Goal: Task Accomplishment & Management: Use online tool/utility

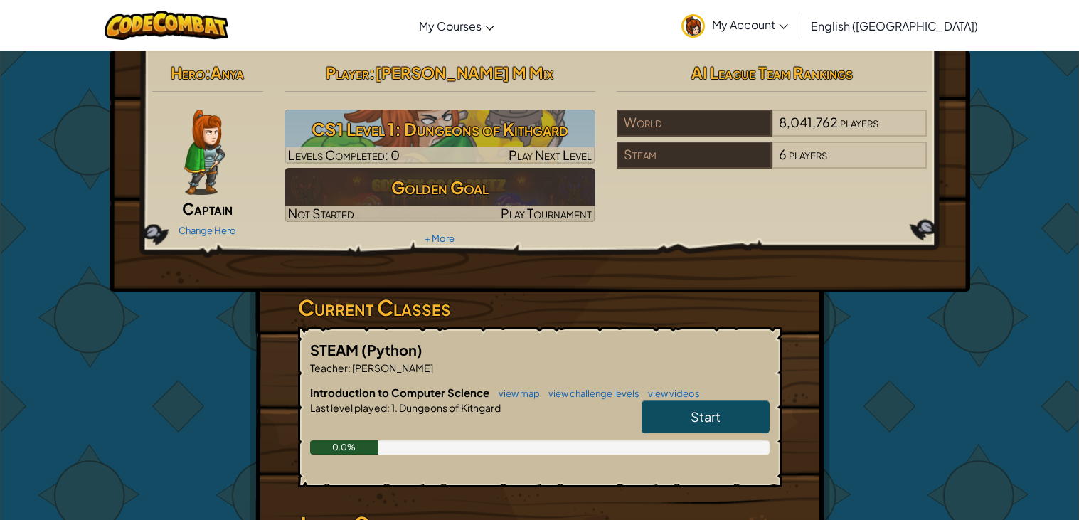
click at [694, 419] on span "Start" at bounding box center [706, 416] width 30 height 16
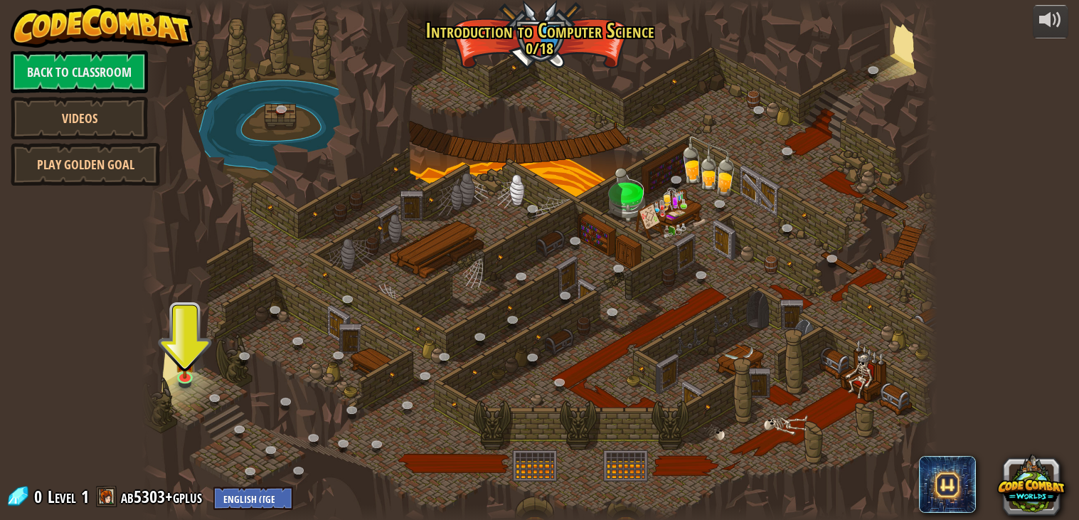
click at [198, 395] on div at bounding box center [540, 260] width 797 height 521
click at [186, 393] on div at bounding box center [540, 260] width 797 height 521
click at [189, 370] on img at bounding box center [185, 353] width 20 height 46
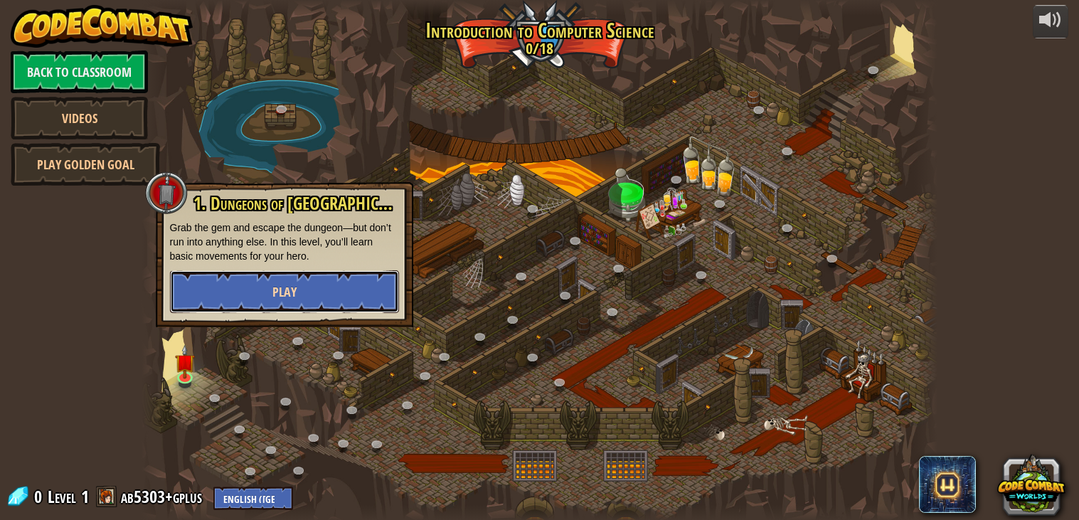
click at [285, 299] on span "Play" at bounding box center [284, 292] width 24 height 18
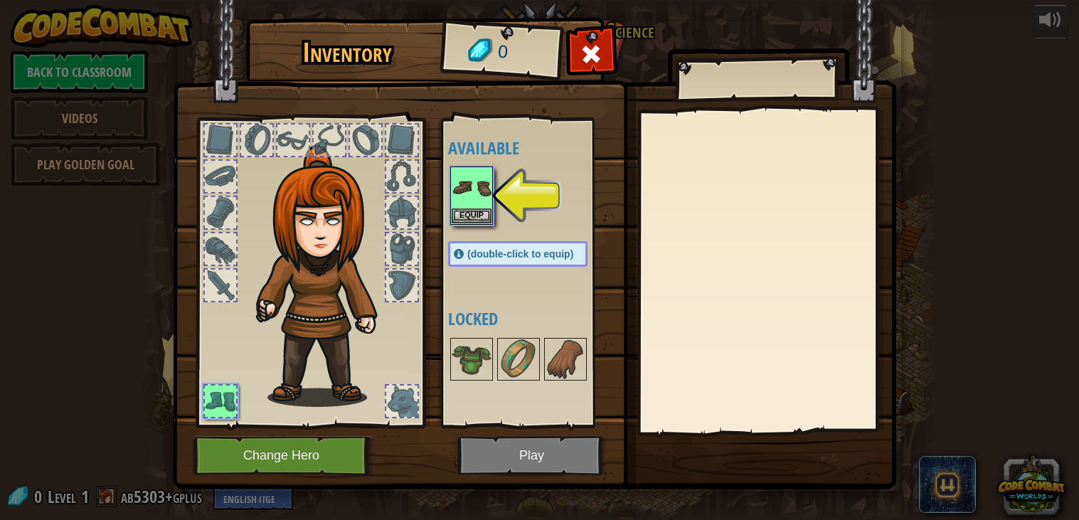
click at [572, 444] on img at bounding box center [535, 231] width 724 height 516
click at [468, 199] on img at bounding box center [472, 188] width 40 height 40
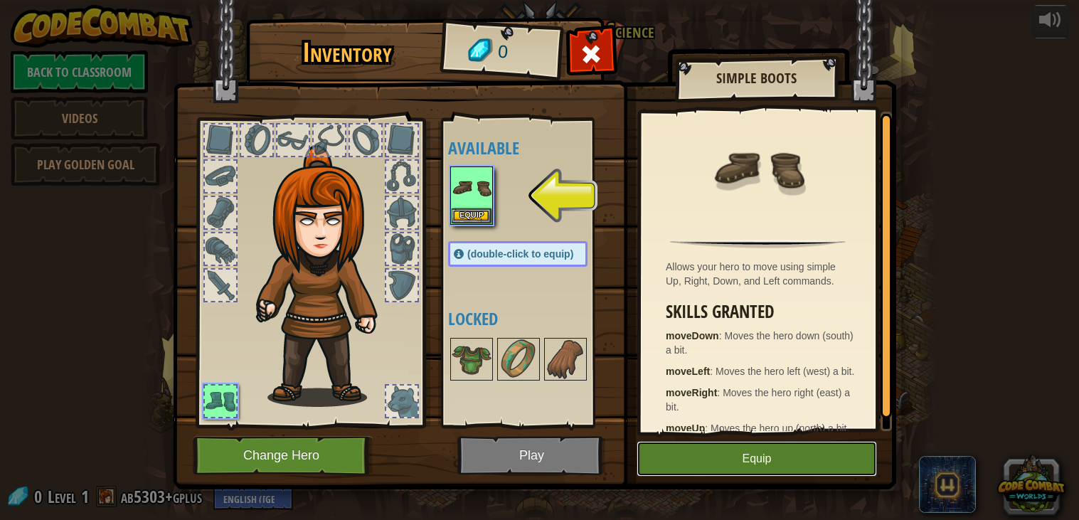
click at [669, 447] on button "Equip" at bounding box center [757, 459] width 240 height 36
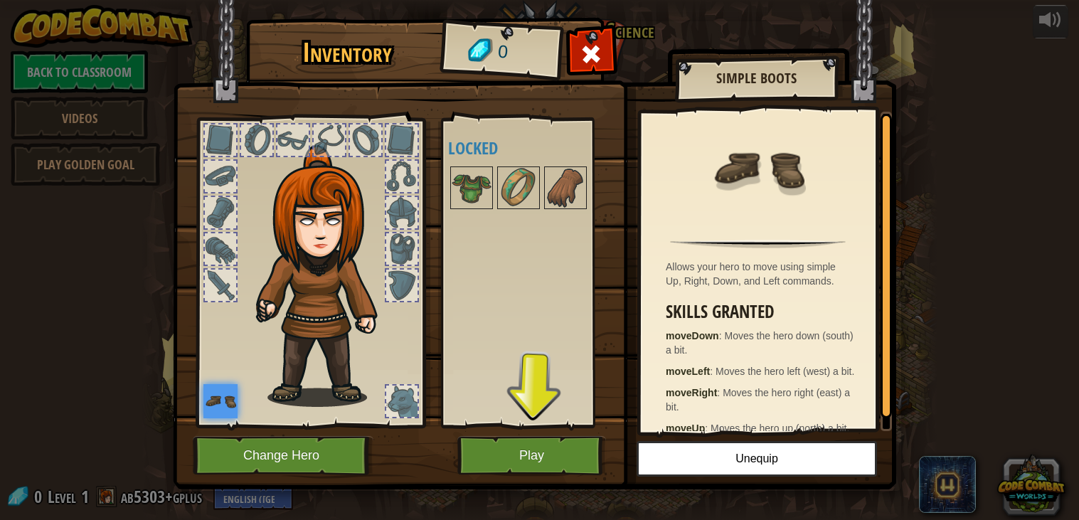
click at [487, 432] on img at bounding box center [535, 231] width 724 height 516
click at [496, 453] on button "Play" at bounding box center [531, 455] width 149 height 39
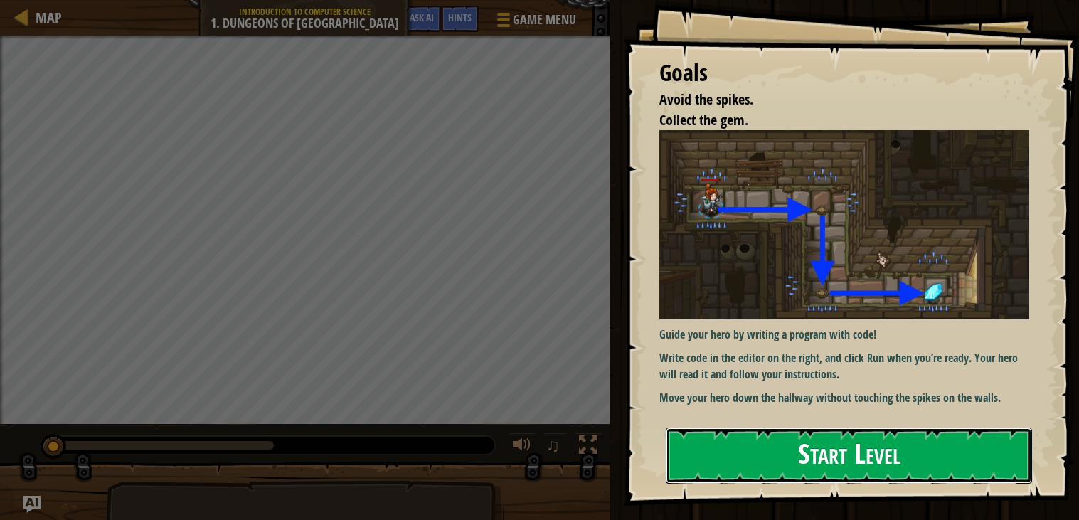
click at [746, 435] on button "Start Level" at bounding box center [849, 456] width 366 height 56
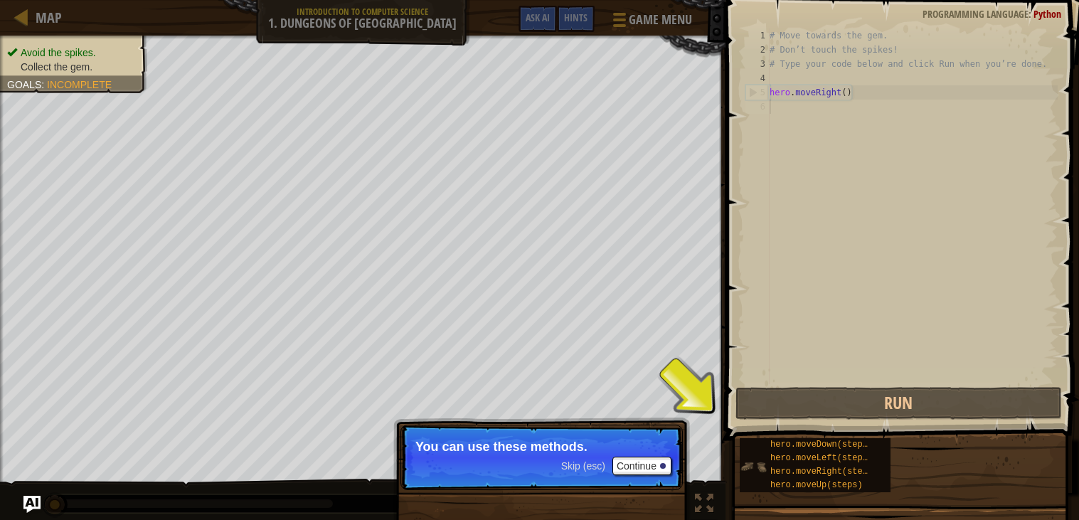
click at [751, 444] on div "hero.moveDown(steps) hero.moveLeft(steps) hero.moveRight(steps) hero.moveUp(ste…" at bounding box center [815, 465] width 151 height 54
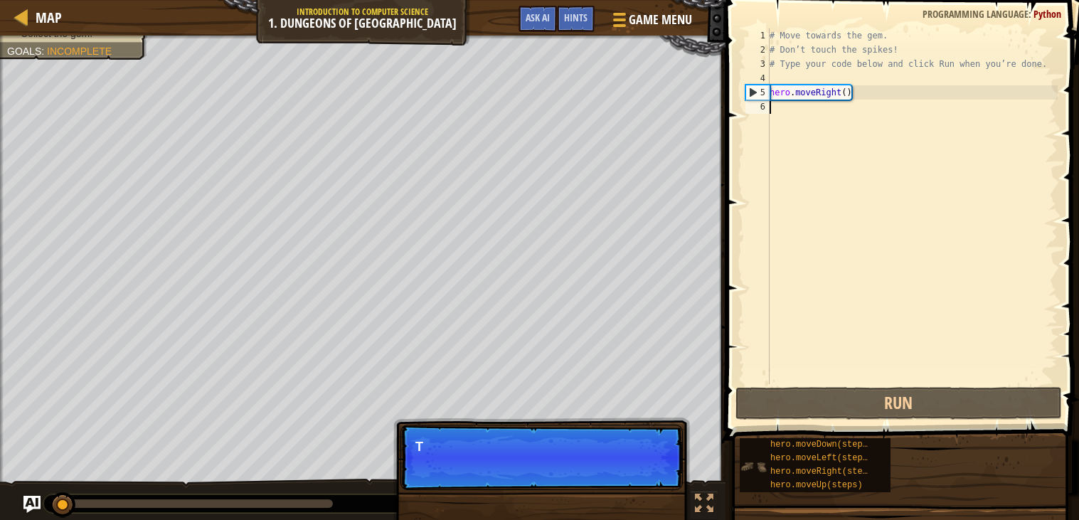
scroll to position [6, 0]
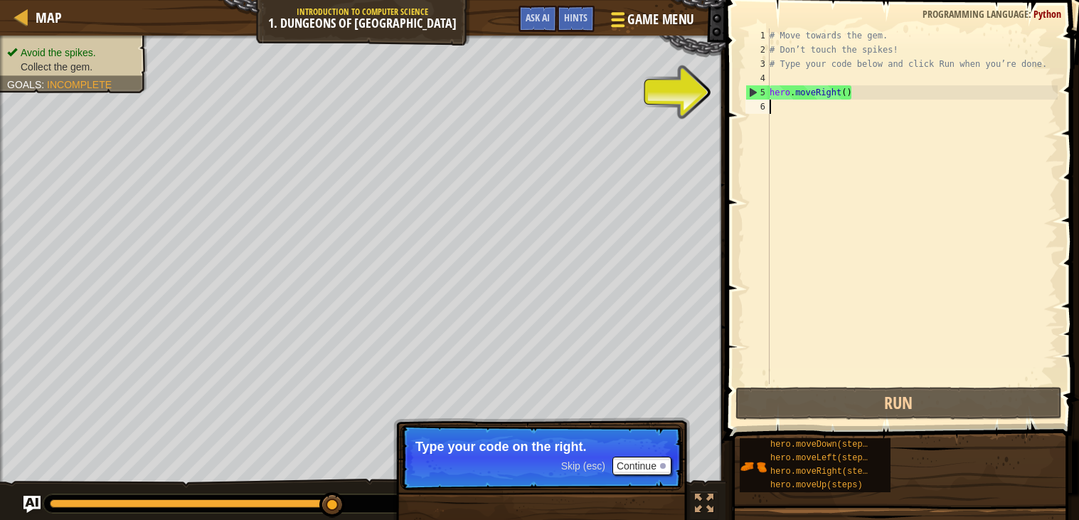
click at [616, 16] on div at bounding box center [617, 19] width 19 height 21
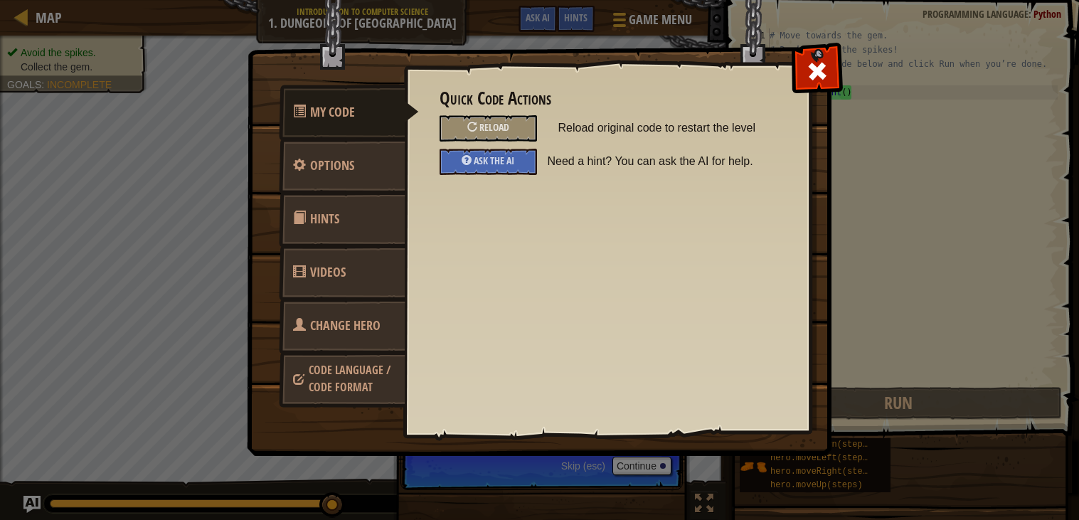
click at [370, 373] on span "Code Language / Code Format" at bounding box center [350, 378] width 82 height 33
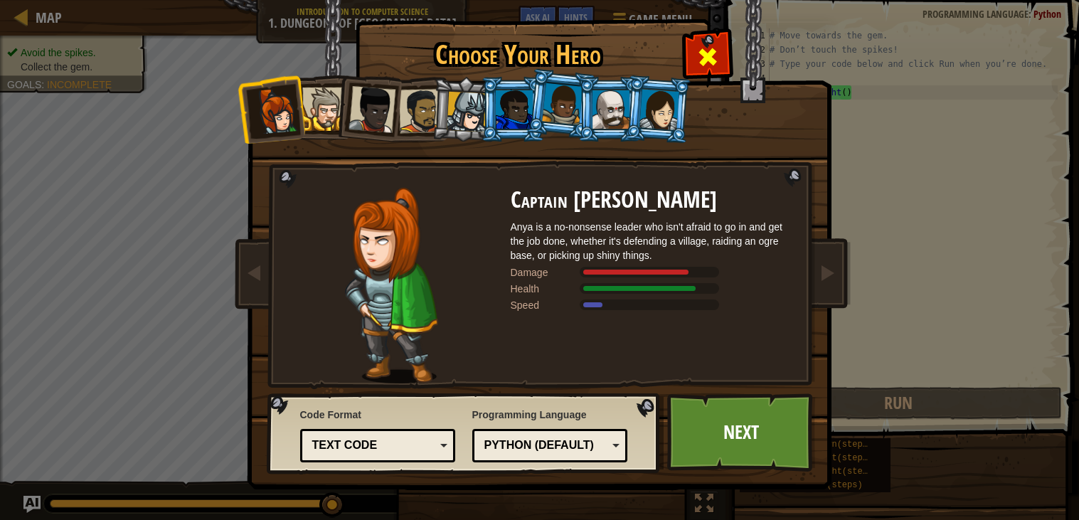
click at [723, 56] on div at bounding box center [707, 55] width 45 height 45
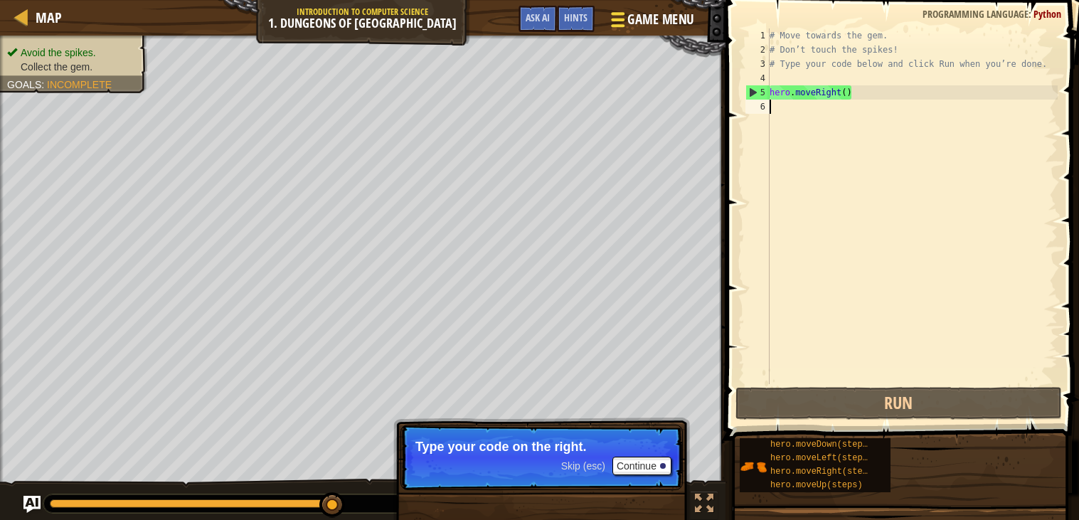
click at [645, 18] on span "Game Menu" at bounding box center [660, 19] width 66 height 19
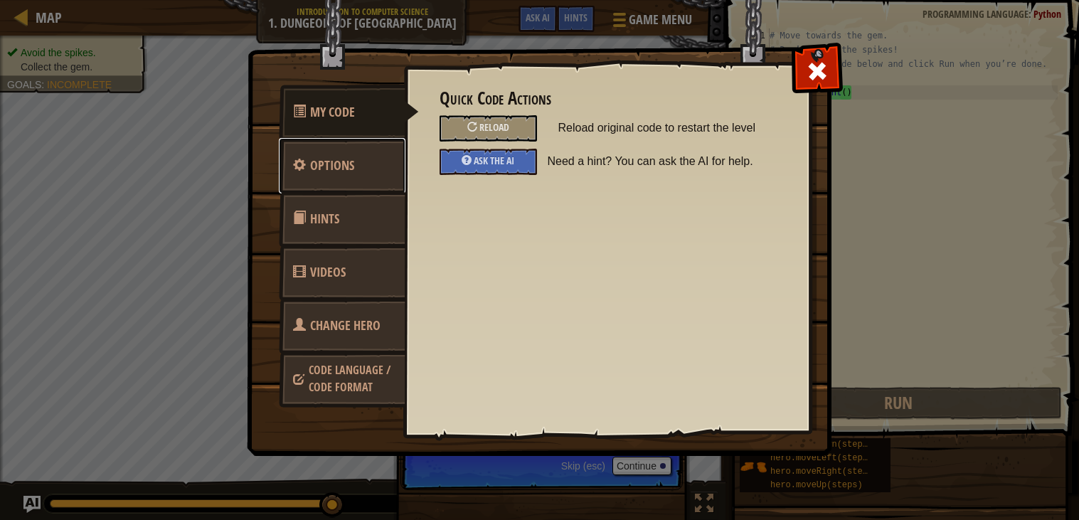
click at [347, 152] on link "Options" at bounding box center [342, 165] width 127 height 55
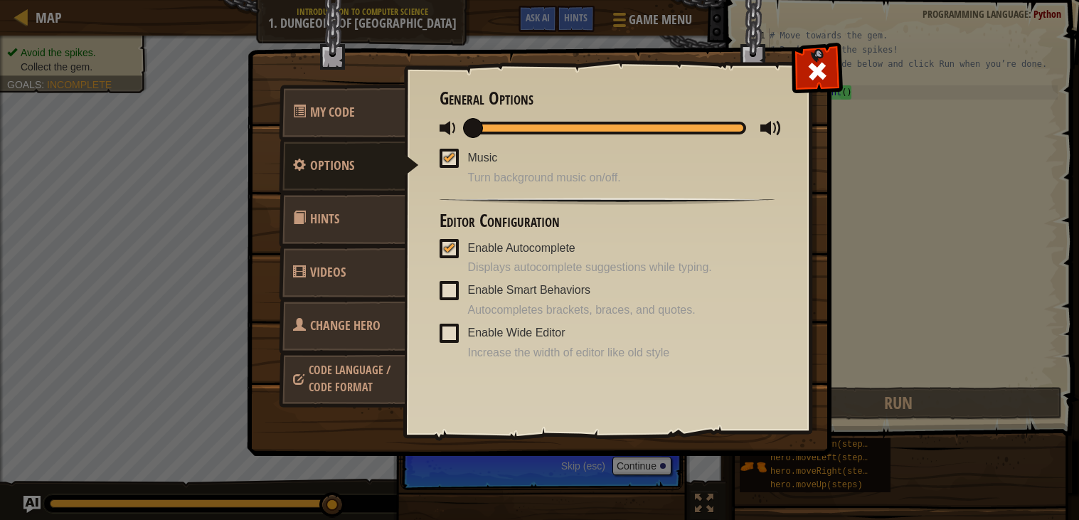
click at [449, 159] on div at bounding box center [449, 157] width 10 height 11
click at [0, 0] on input "Music" at bounding box center [0, 0] width 0 height 0
click at [455, 252] on span at bounding box center [449, 248] width 19 height 19
click at [0, 0] on input "Enable Autocomplete" at bounding box center [0, 0] width 0 height 0
click at [824, 75] on span at bounding box center [817, 71] width 23 height 23
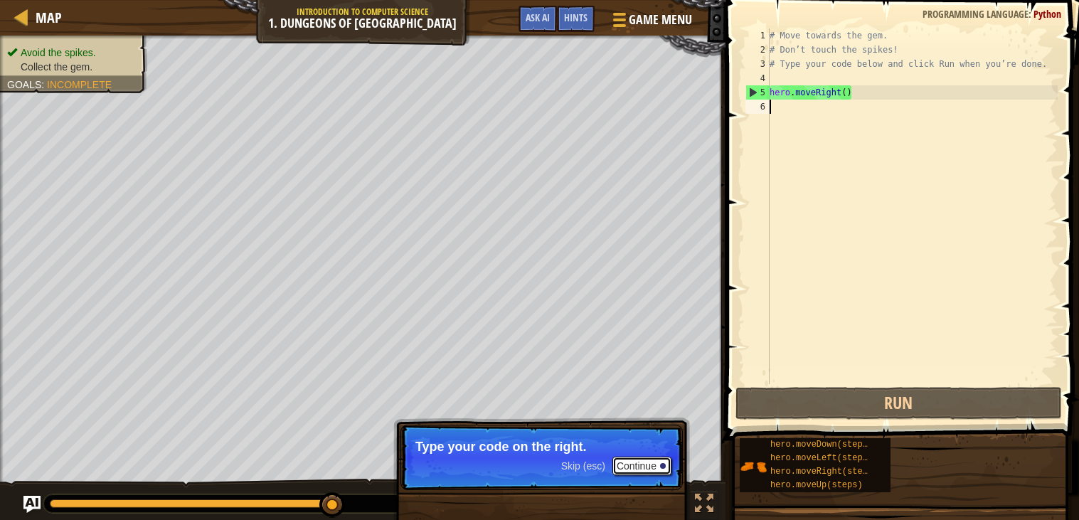
click at [617, 463] on button "Continue" at bounding box center [642, 466] width 59 height 18
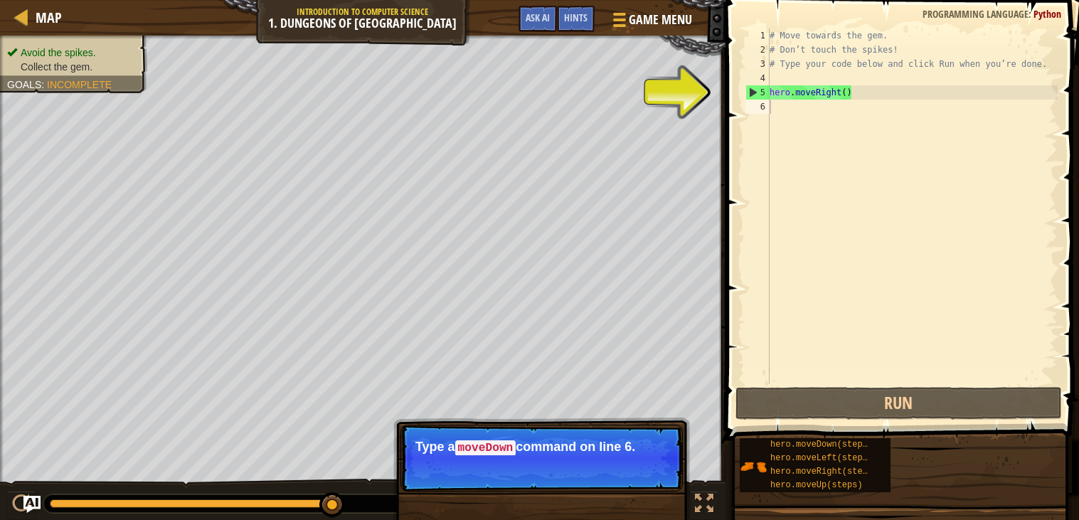
click at [551, 440] on p "Type a moveDown command on line 6." at bounding box center [541, 448] width 253 height 16
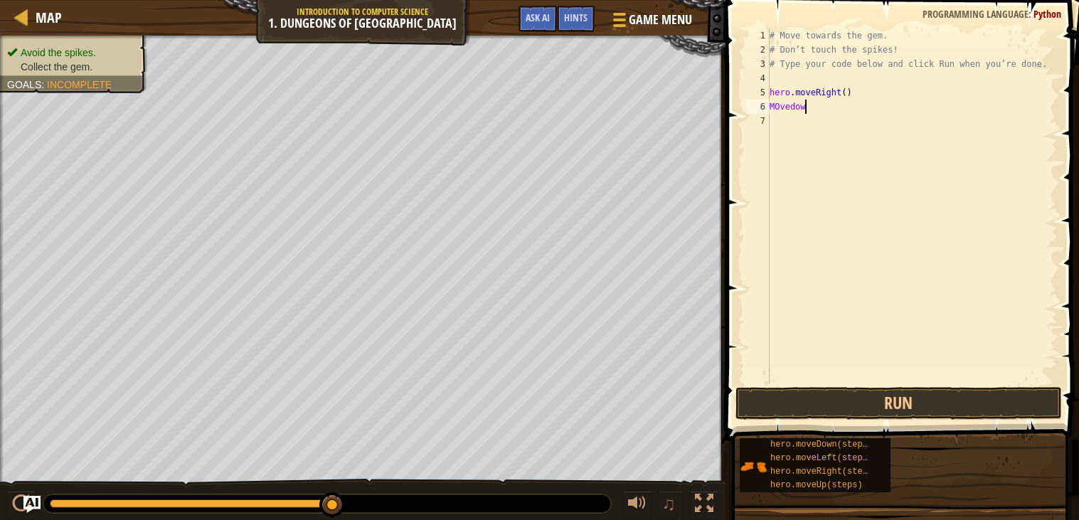
scroll to position [6, 2]
type textarea "MOvedown"
click at [950, 398] on button "Run" at bounding box center [899, 403] width 327 height 33
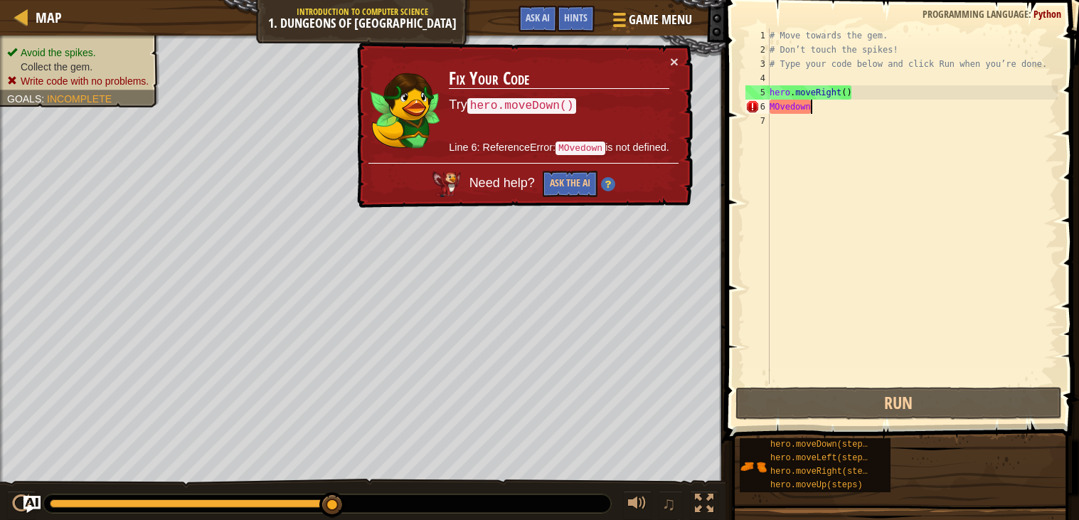
click at [807, 134] on div "# Move towards the gem. # Don’t touch the spikes! # Type your code below and cl…" at bounding box center [912, 220] width 291 height 384
click at [825, 116] on div "# Move towards the gem. # Don’t touch the spikes! # Type your code below and cl…" at bounding box center [912, 220] width 291 height 384
click at [823, 114] on div "# Move towards the gem. # Don’t touch the spikes! # Type your code below and cl…" at bounding box center [912, 220] width 291 height 384
click at [805, 105] on div "# Move towards the gem. # Don’t touch the spikes! # Type your code below and cl…" at bounding box center [912, 220] width 291 height 384
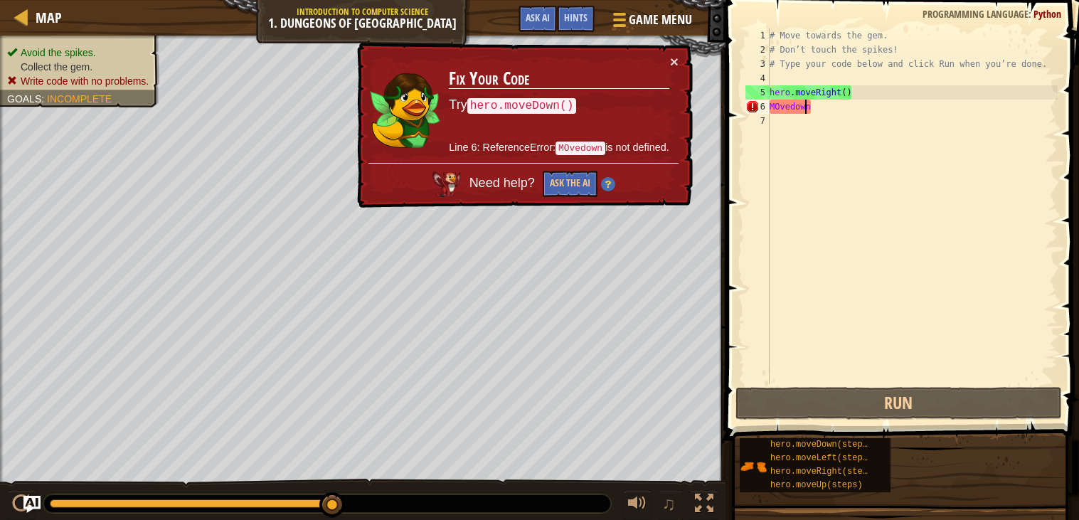
click at [838, 106] on div "# Move towards the gem. # Don’t touch the spikes! # Type your code below and cl…" at bounding box center [912, 220] width 291 height 384
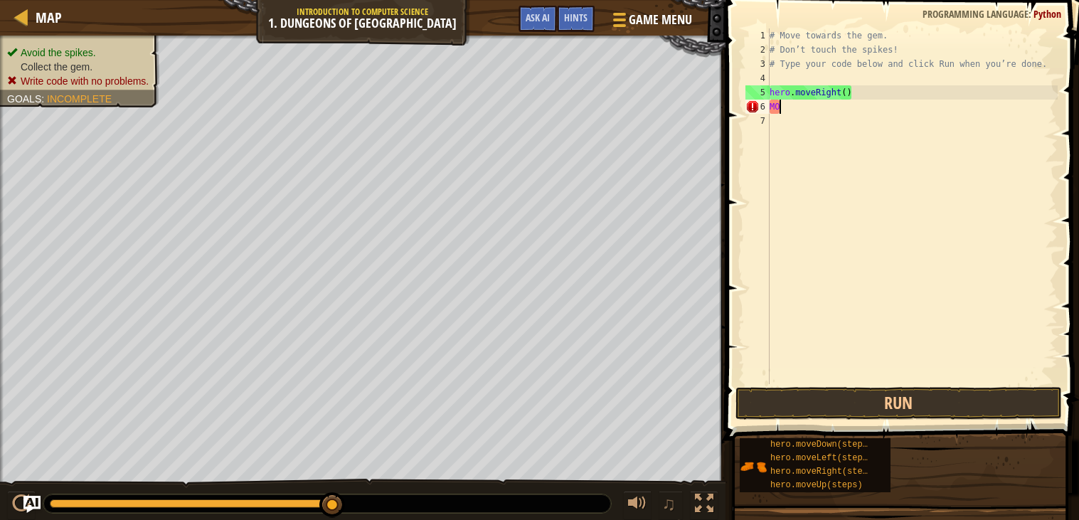
type textarea "M"
click at [789, 106] on div "# Move towards the gem. # Don’t touch the spikes! # Type your code below and cl…" at bounding box center [912, 220] width 291 height 384
click at [822, 100] on div "# Move towards the gem. # Don’t touch the spikes! # Type your code below and cl…" at bounding box center [912, 220] width 291 height 384
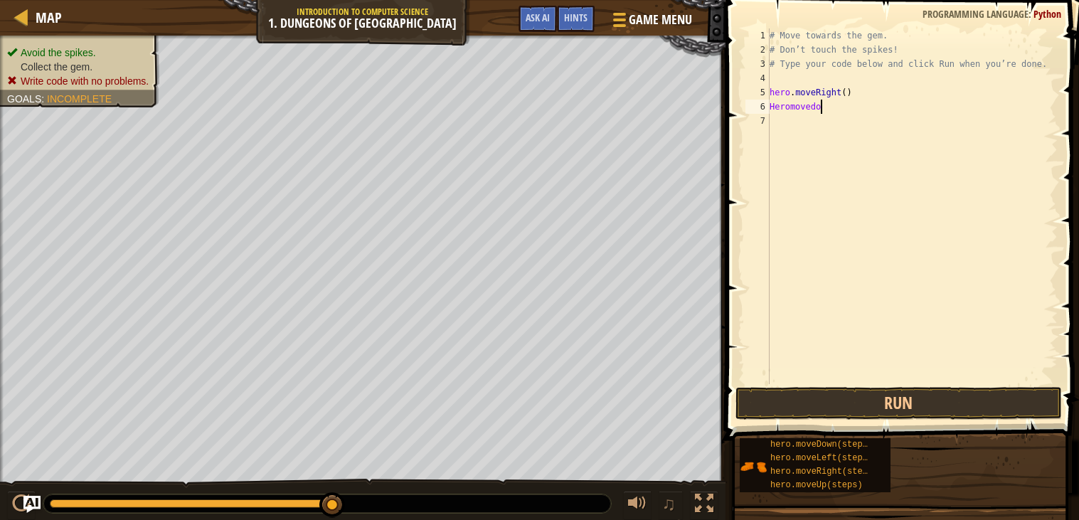
type textarea "Heromovedown"
click at [859, 413] on button "Run" at bounding box center [899, 403] width 327 height 33
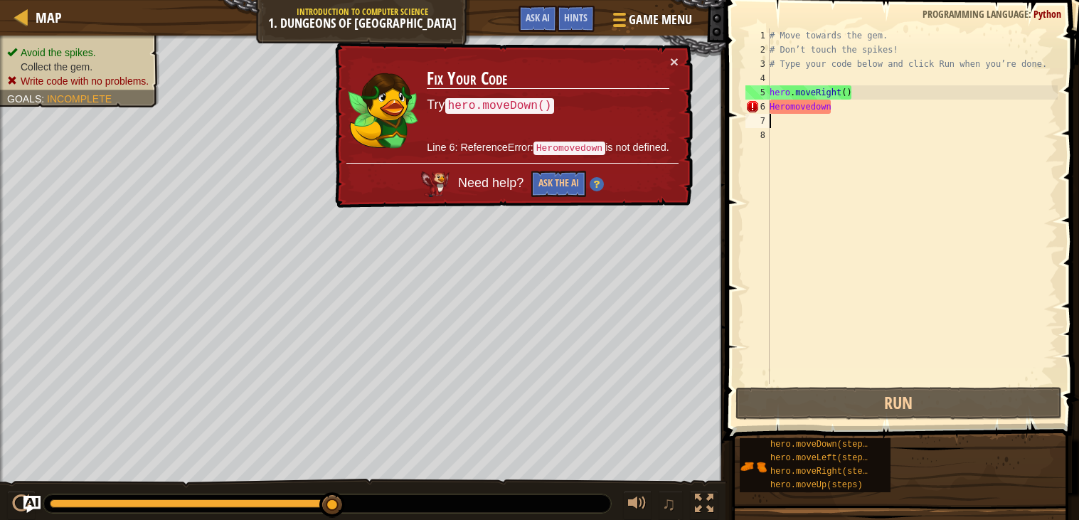
click at [862, 115] on div "# Move towards the gem. # Don’t touch the spikes! # Type your code below and cl…" at bounding box center [912, 220] width 291 height 384
click at [835, 108] on div "# Move towards the gem. # Don’t touch the spikes! # Type your code below and cl…" at bounding box center [912, 220] width 291 height 384
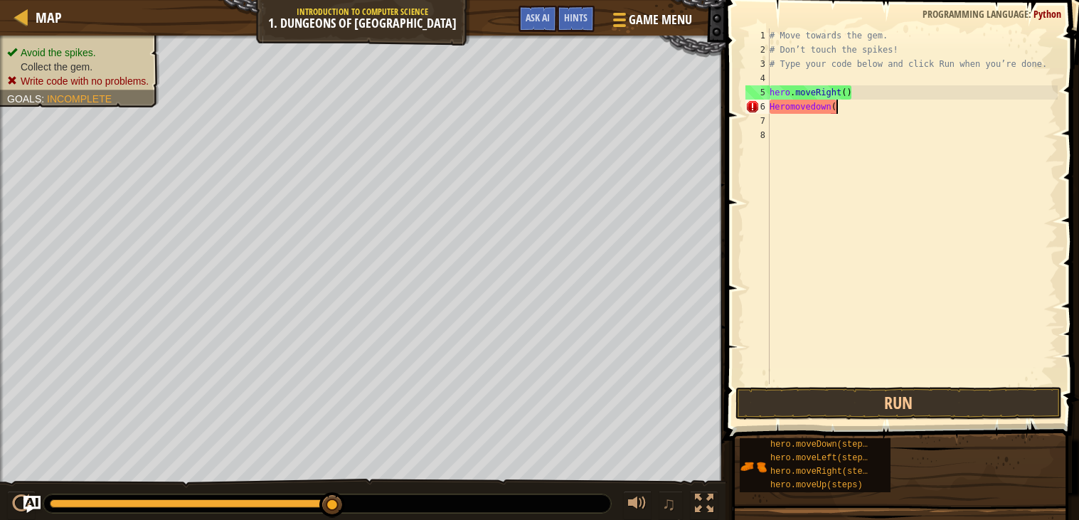
type textarea "Heromovedown()"
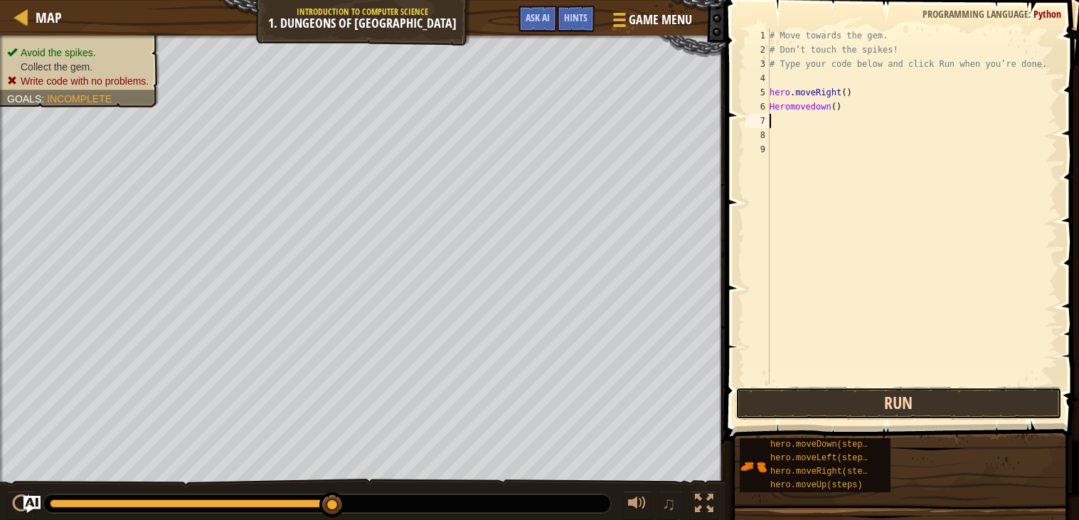
click at [839, 396] on button "Run" at bounding box center [899, 403] width 327 height 33
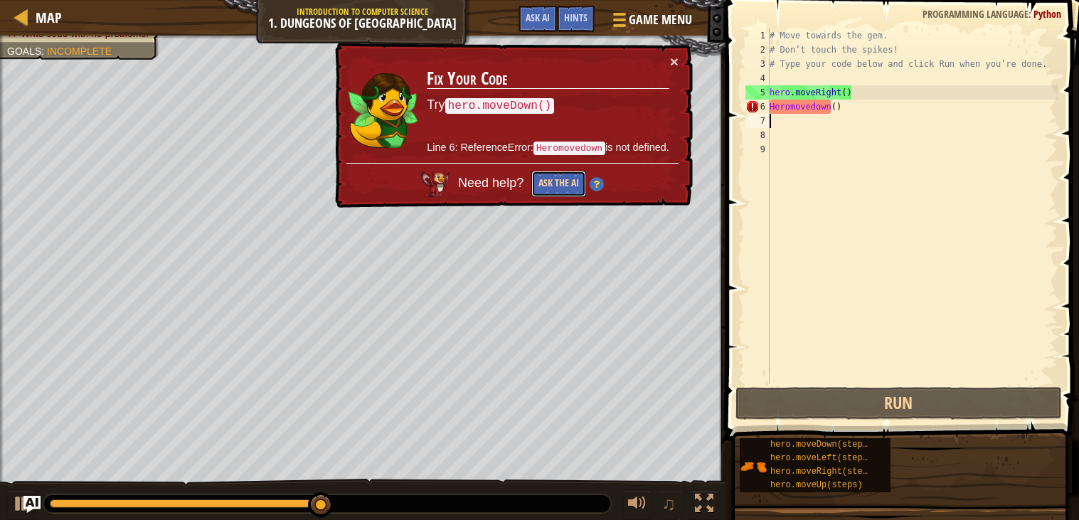
click at [544, 186] on button "Ask the AI" at bounding box center [558, 184] width 55 height 26
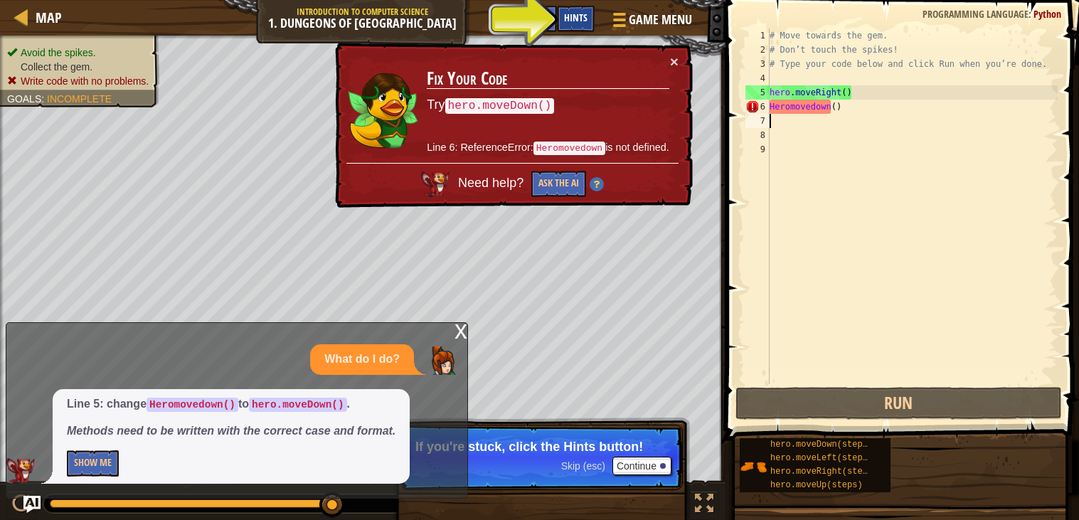
click at [578, 23] on span "Hints" at bounding box center [575, 18] width 23 height 14
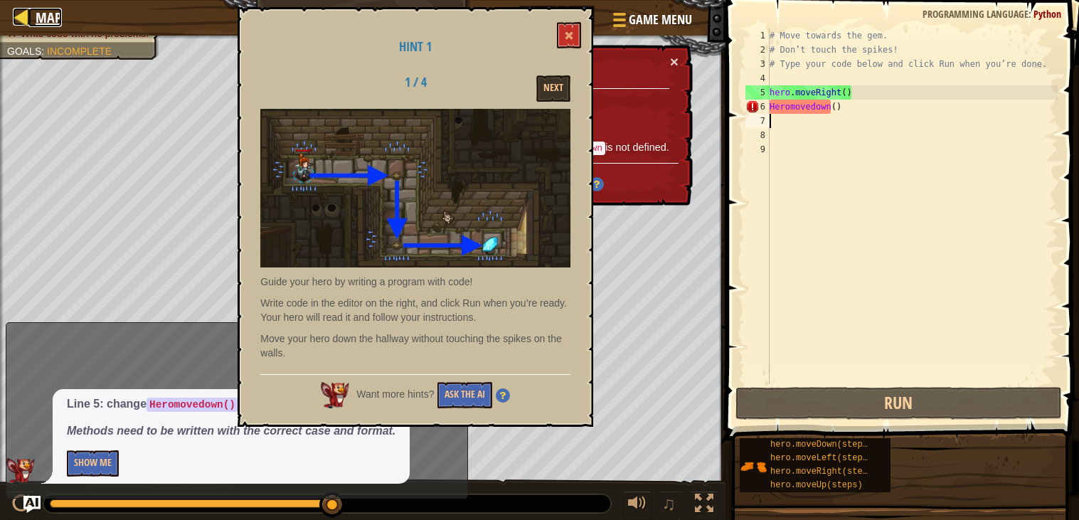
click at [33, 27] on link "Map" at bounding box center [44, 17] width 33 height 19
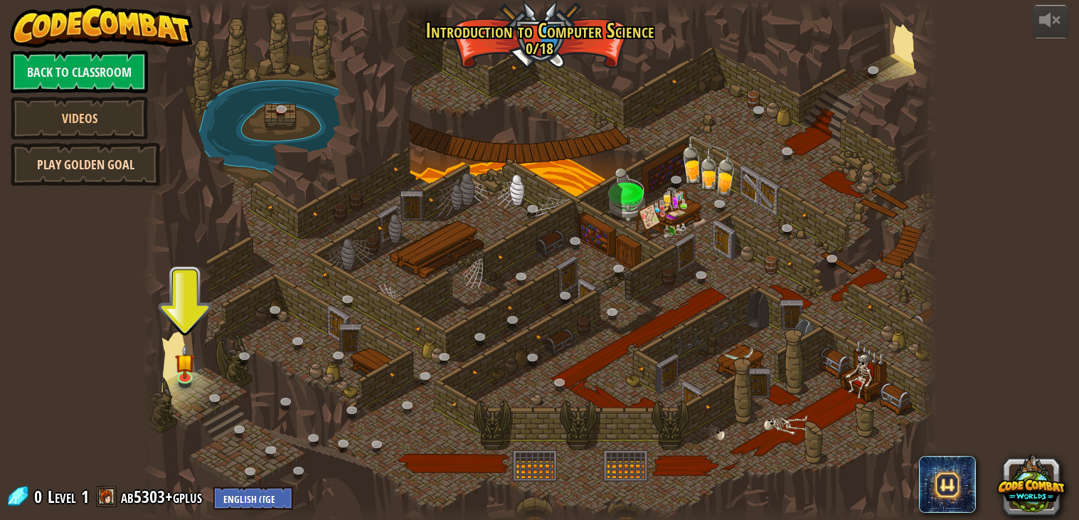
click at [113, 173] on link "Play Golden Goal" at bounding box center [85, 164] width 149 height 43
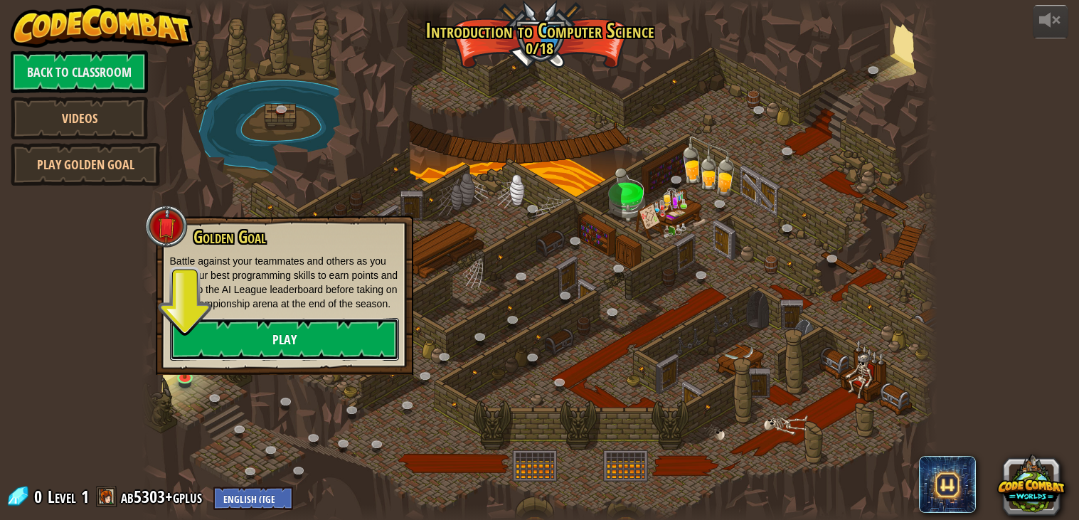
click at [263, 344] on link "Play" at bounding box center [284, 339] width 229 height 43
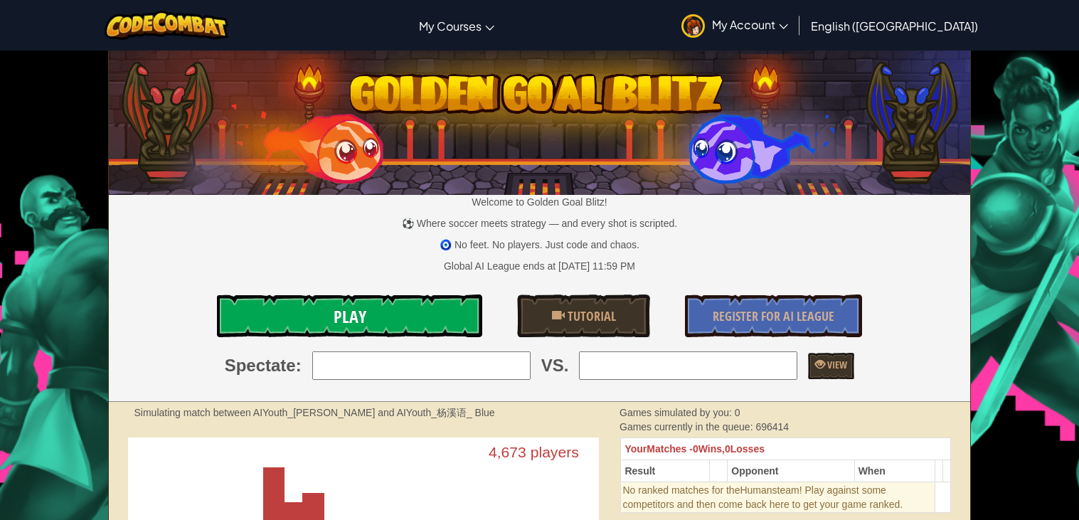
click at [396, 318] on link "Play" at bounding box center [349, 316] width 265 height 43
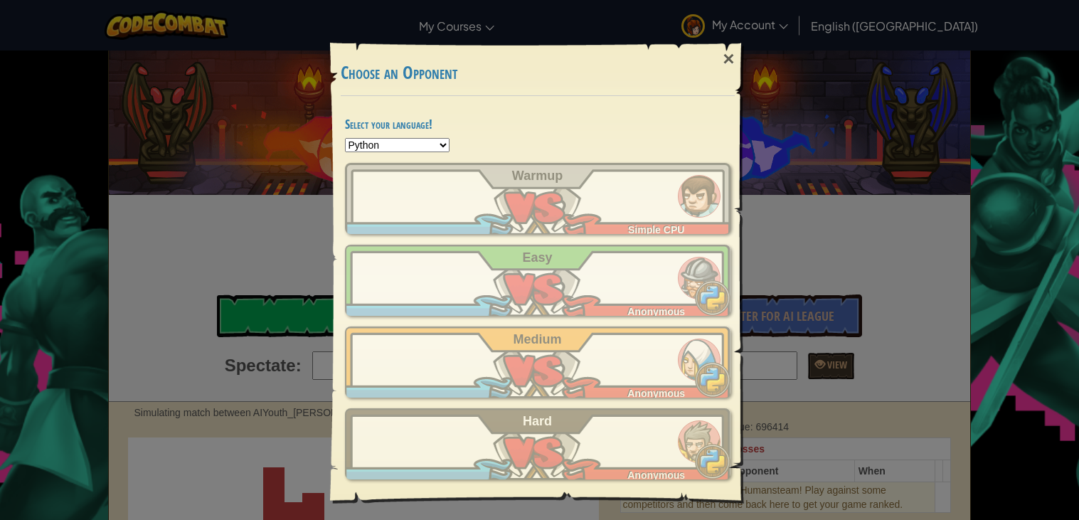
click at [628, 401] on div "ab5303+gplus Simple CPU Warmup ab5303+gplus Anonymous Easy ab5303+gplus Anonymo…" at bounding box center [538, 321] width 386 height 317
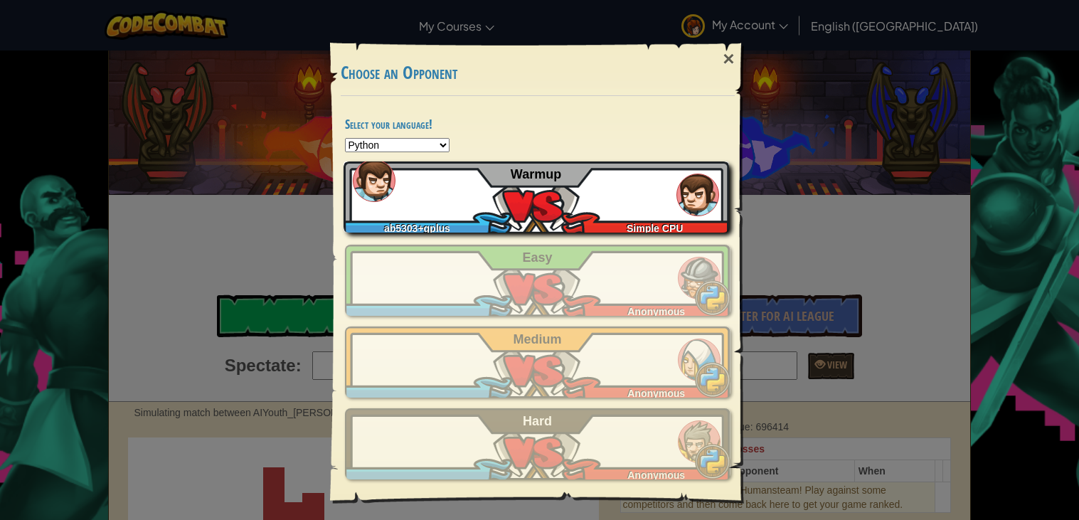
click at [507, 184] on div "ab5303+gplus Simple CPU Warmup" at bounding box center [537, 196] width 386 height 71
